Goal: Task Accomplishment & Management: Complete application form

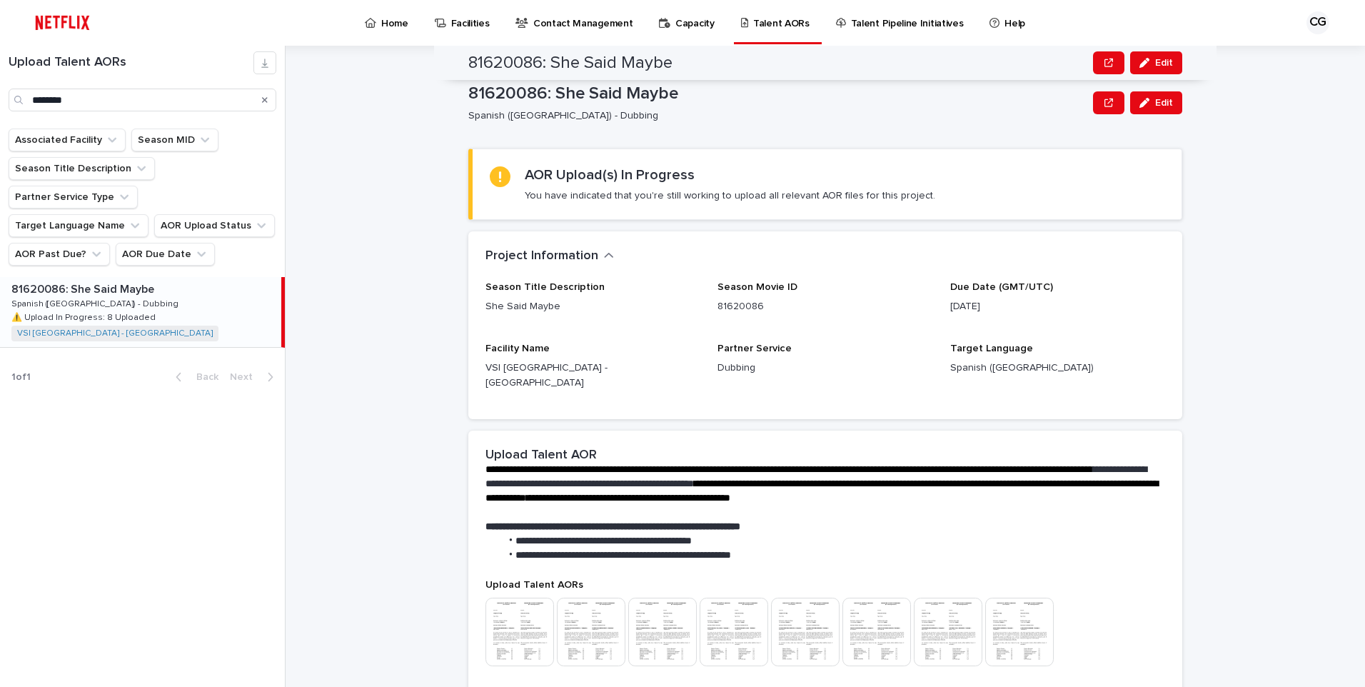
scroll to position [248, 0]
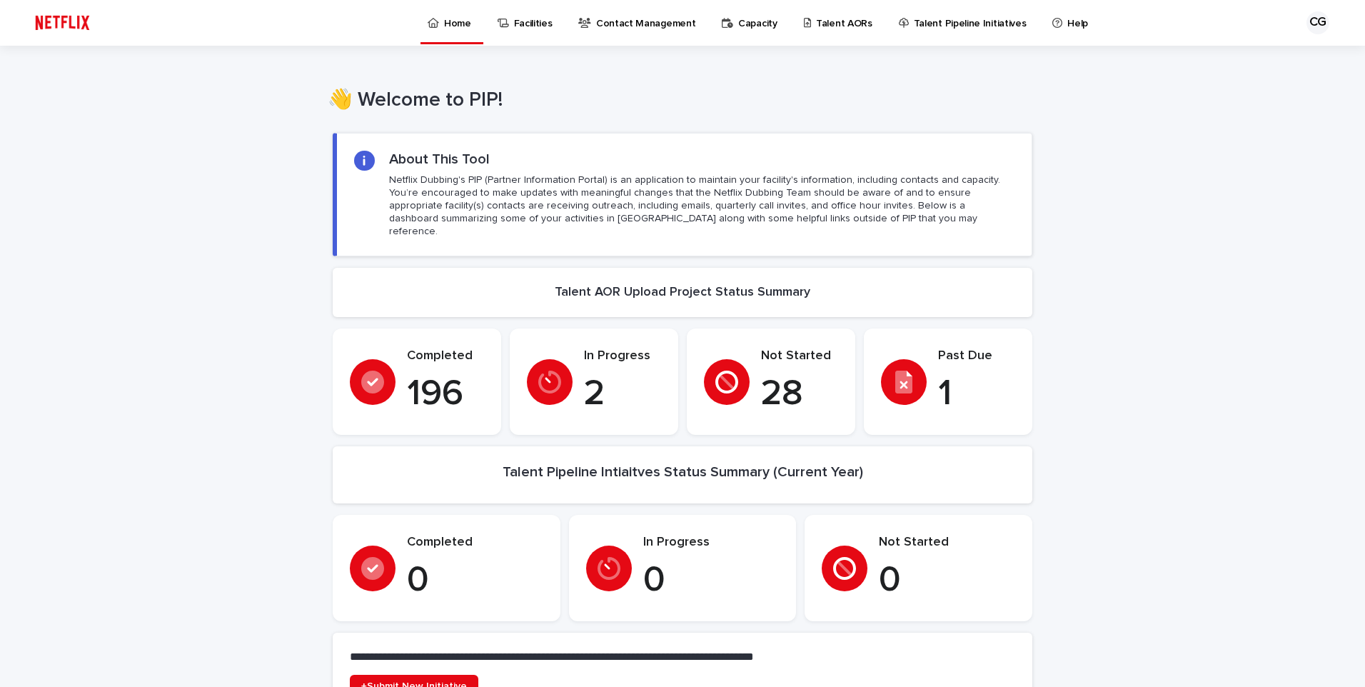
click at [817, 26] on p "Talent AORs" at bounding box center [844, 15] width 56 height 30
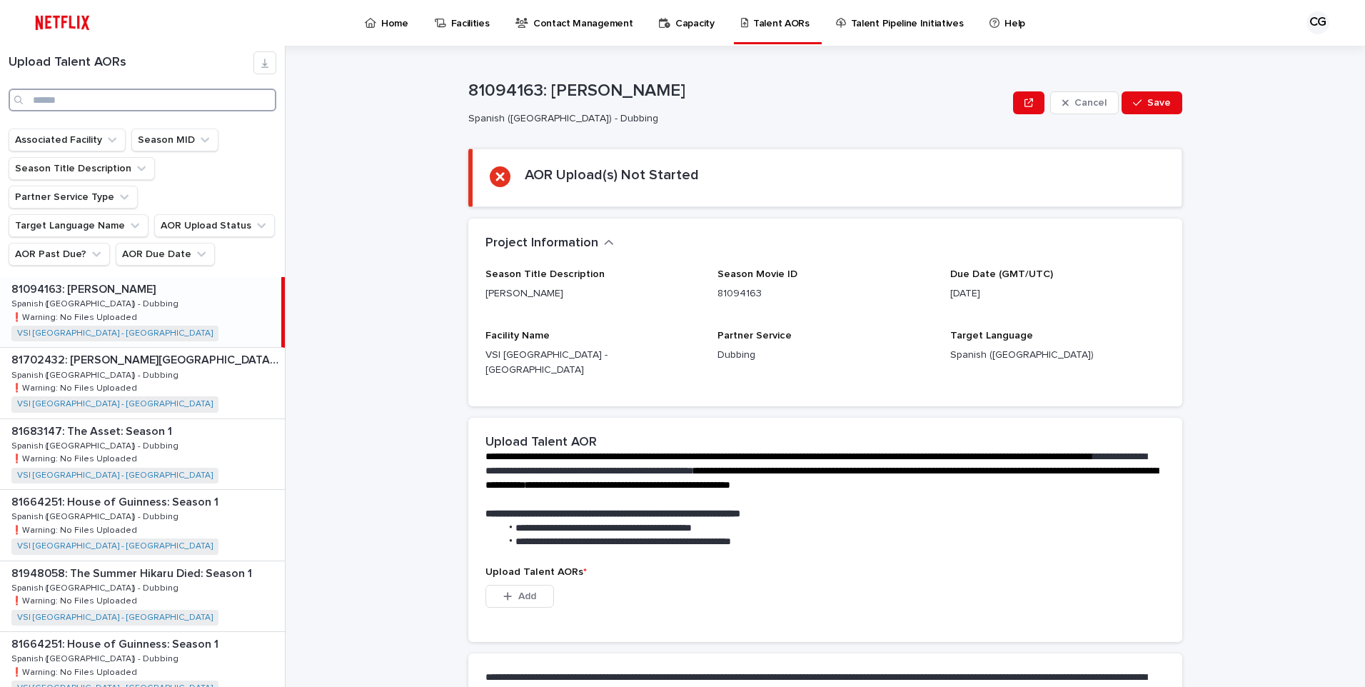
click at [151, 101] on input "Search" at bounding box center [143, 100] width 268 height 23
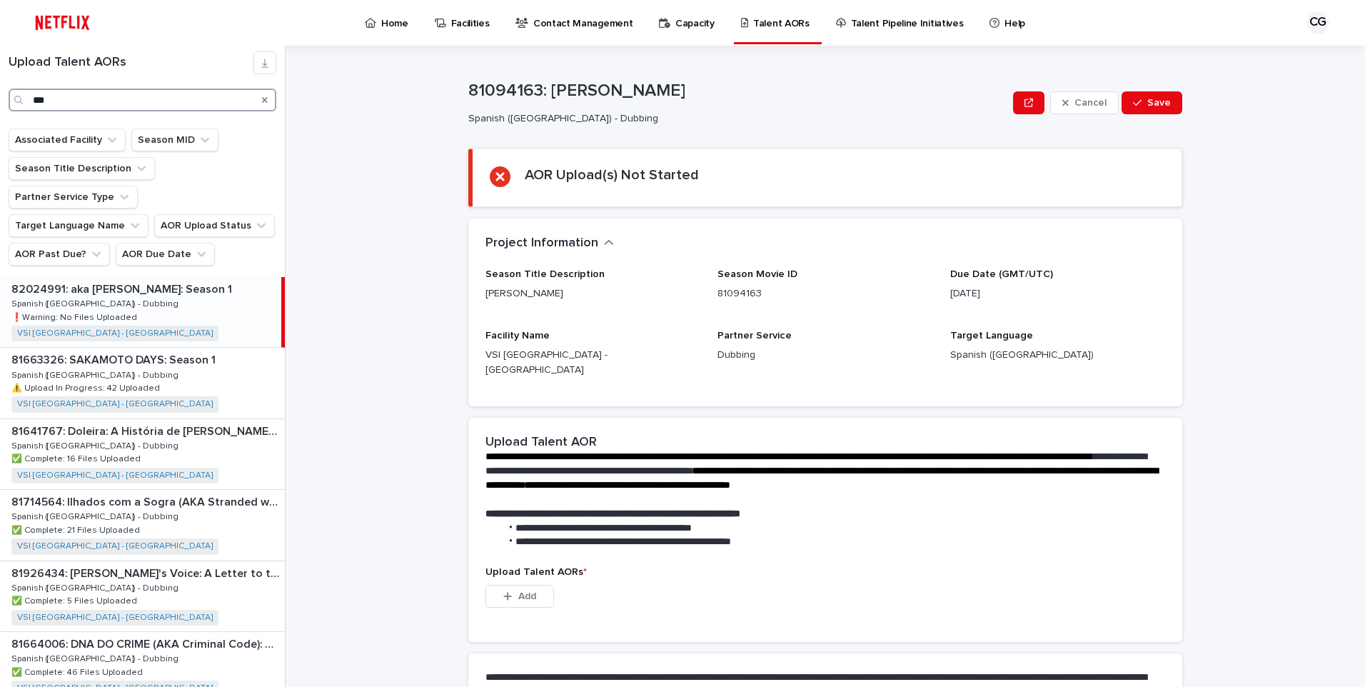
type input "***"
click at [106, 280] on p "82024991: aka [PERSON_NAME]: Season 1" at bounding box center [122, 288] width 223 height 16
click at [530, 591] on span "Add" at bounding box center [527, 596] width 18 height 10
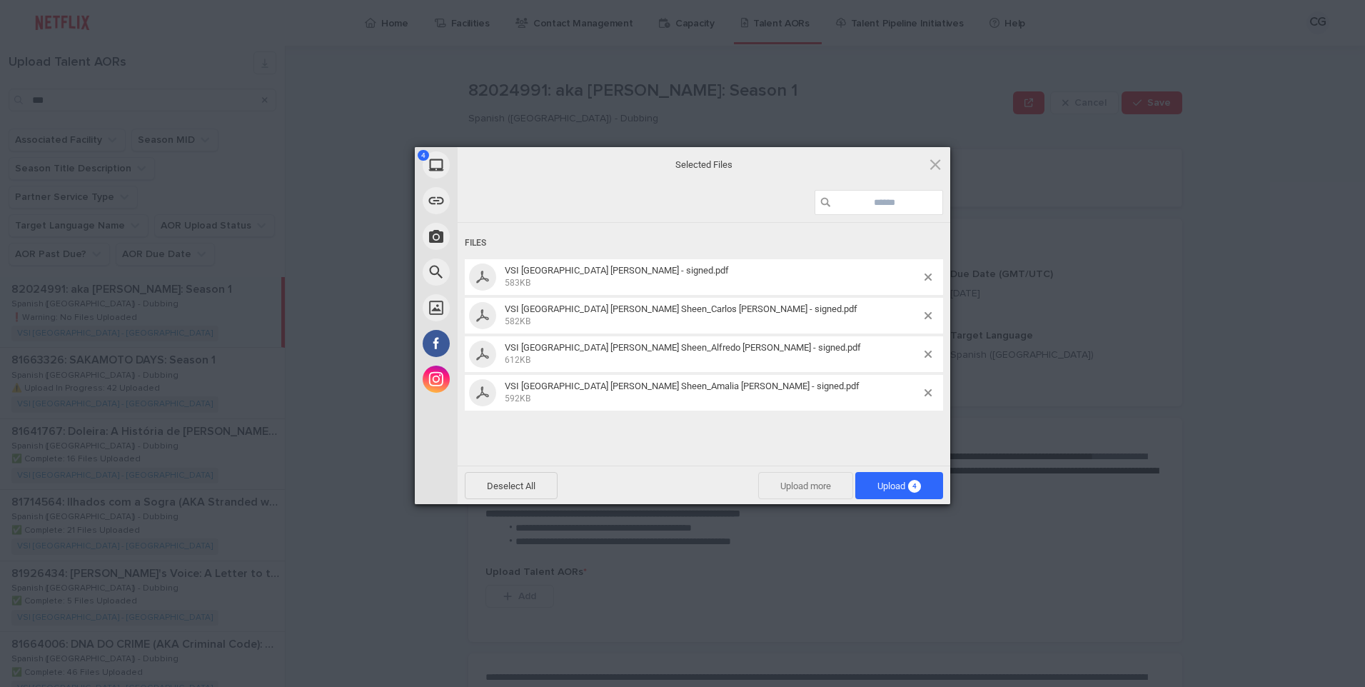
click at [777, 487] on span "Upload more" at bounding box center [805, 485] width 95 height 27
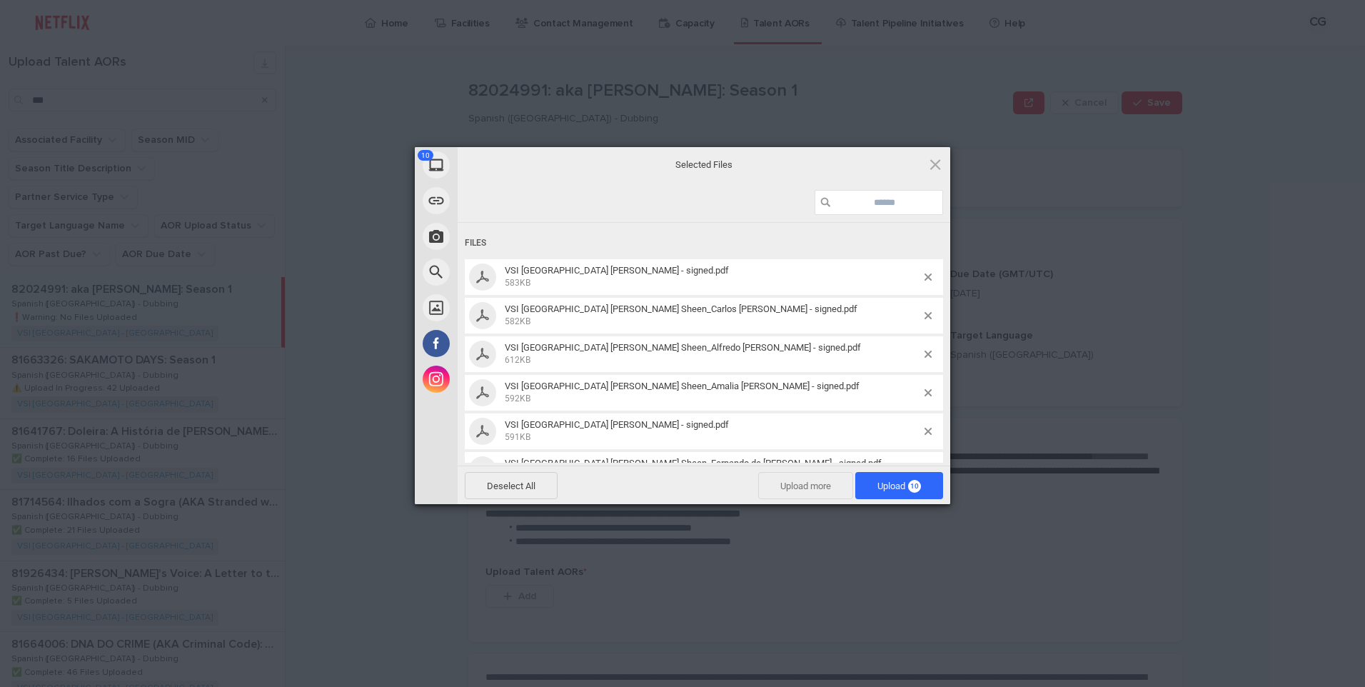
click at [792, 483] on span "Upload more" at bounding box center [805, 485] width 95 height 27
click at [888, 485] on span "Upload 13" at bounding box center [899, 485] width 44 height 11
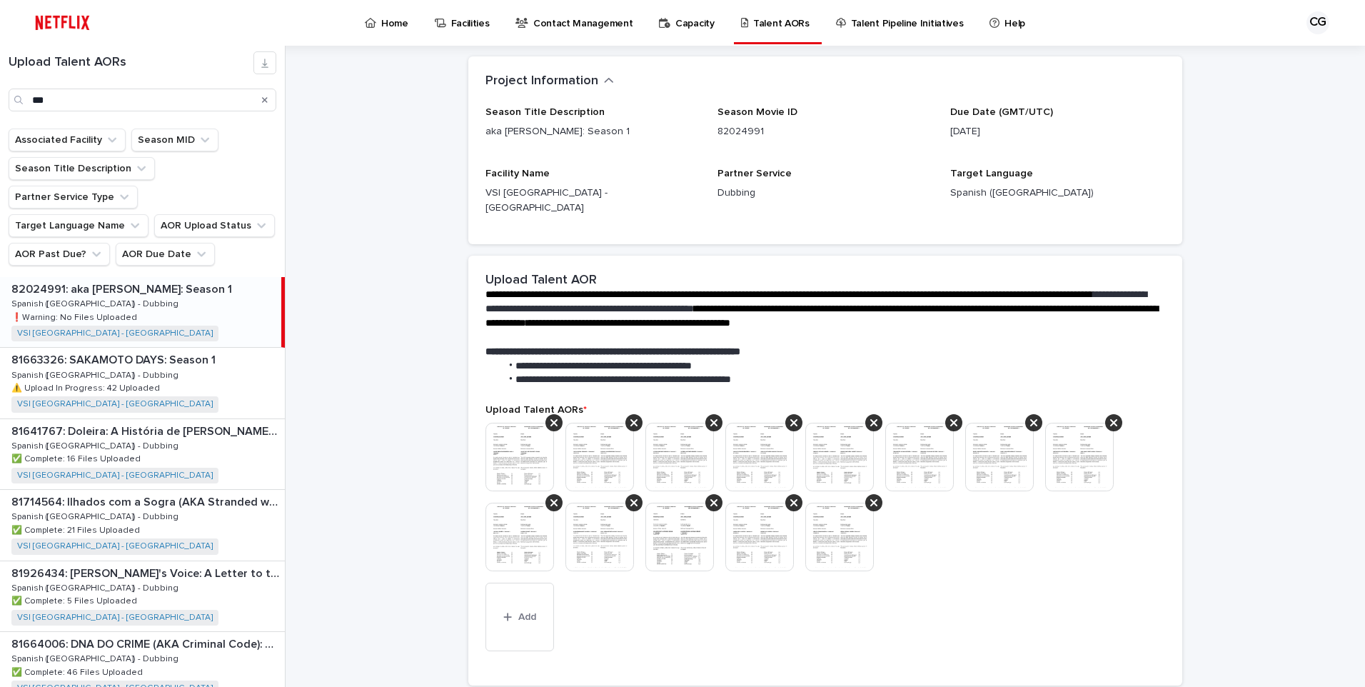
scroll to position [286, 0]
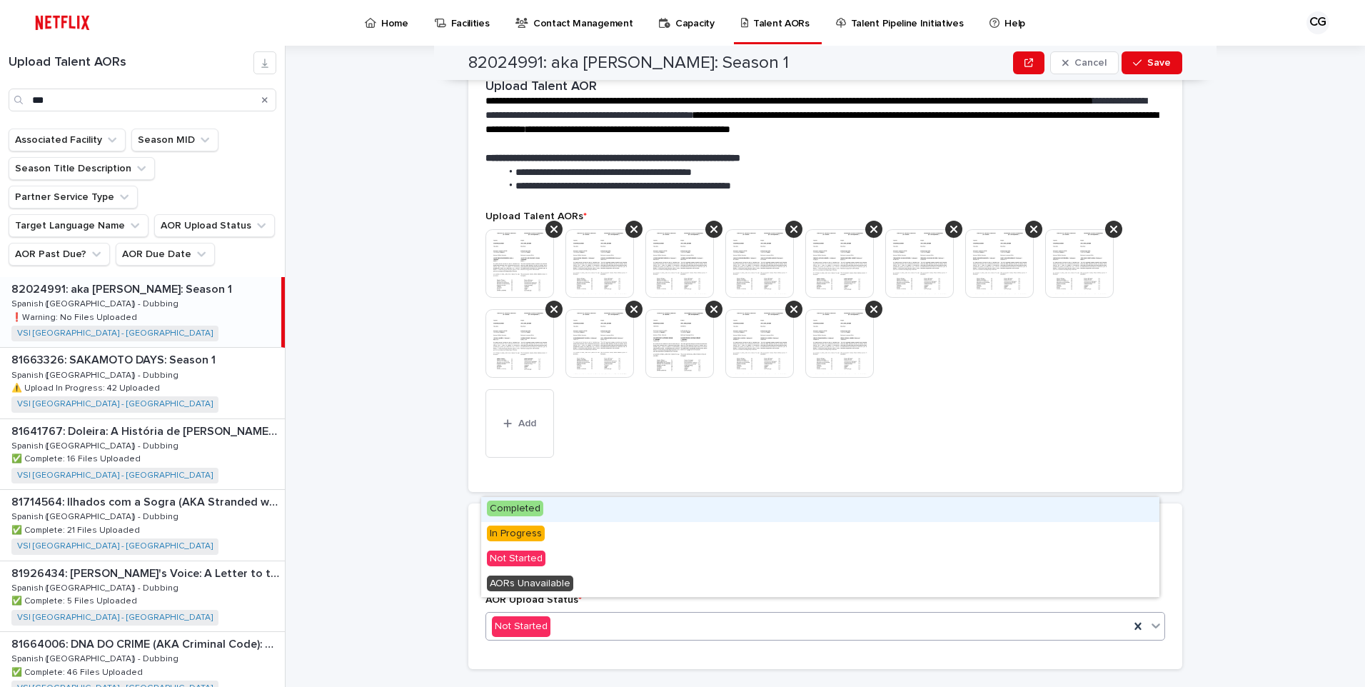
click at [596, 615] on div "Not Started" at bounding box center [807, 627] width 643 height 24
click at [549, 505] on div "Completed" at bounding box center [820, 509] width 678 height 25
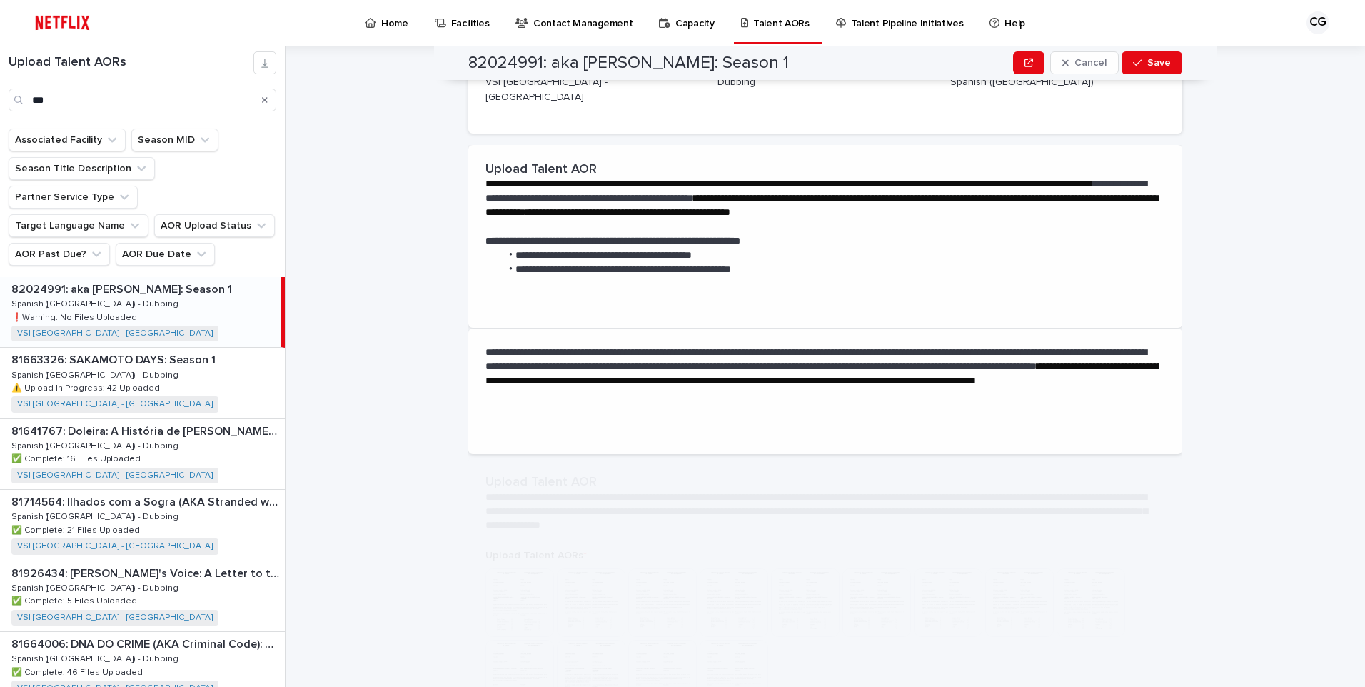
scroll to position [0, 0]
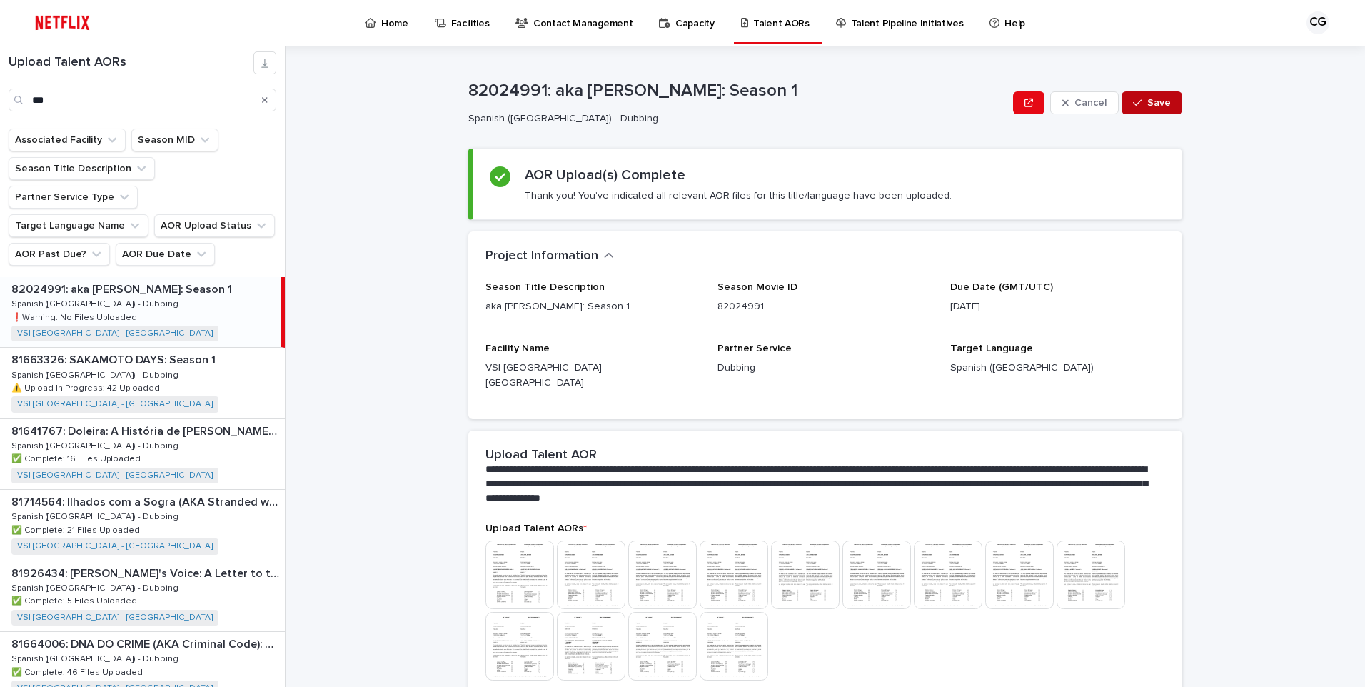
click at [1157, 101] on span "Save" at bounding box center [1159, 103] width 24 height 10
